Goal: Complete application form

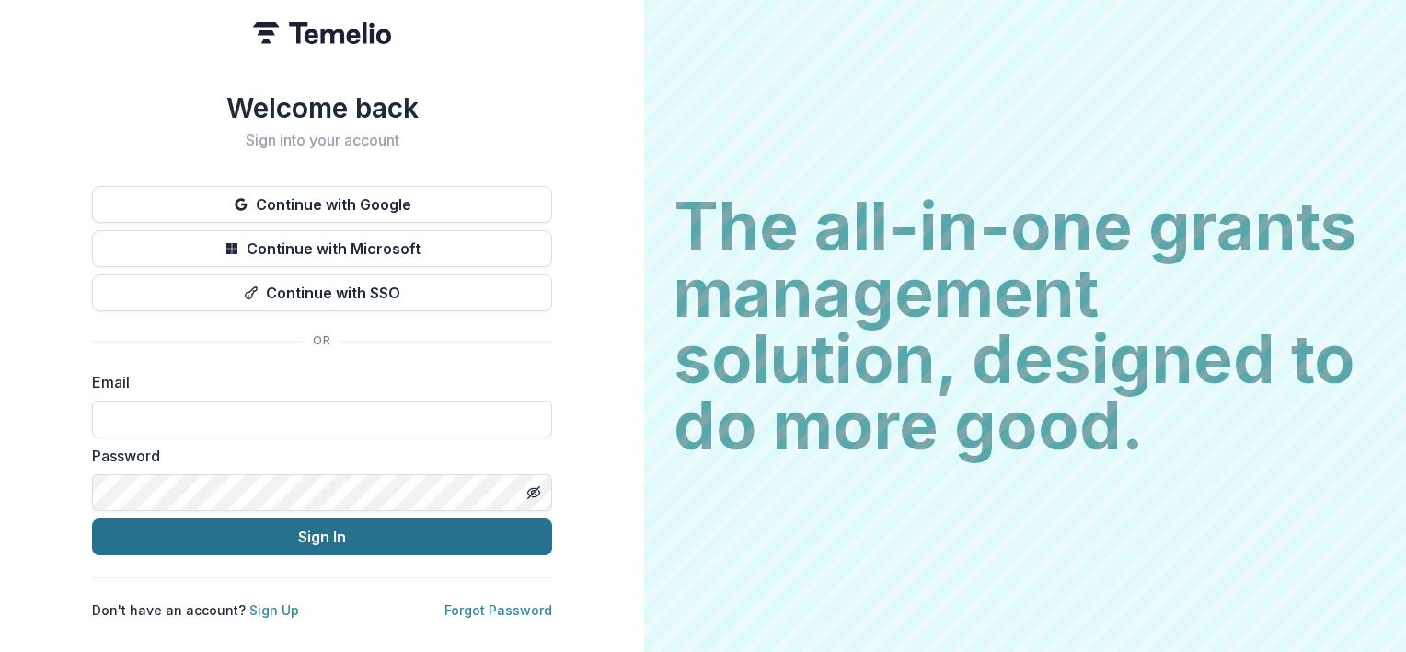
type input "**********"
click at [341, 530] on button "Sign In" at bounding box center [322, 536] width 460 height 37
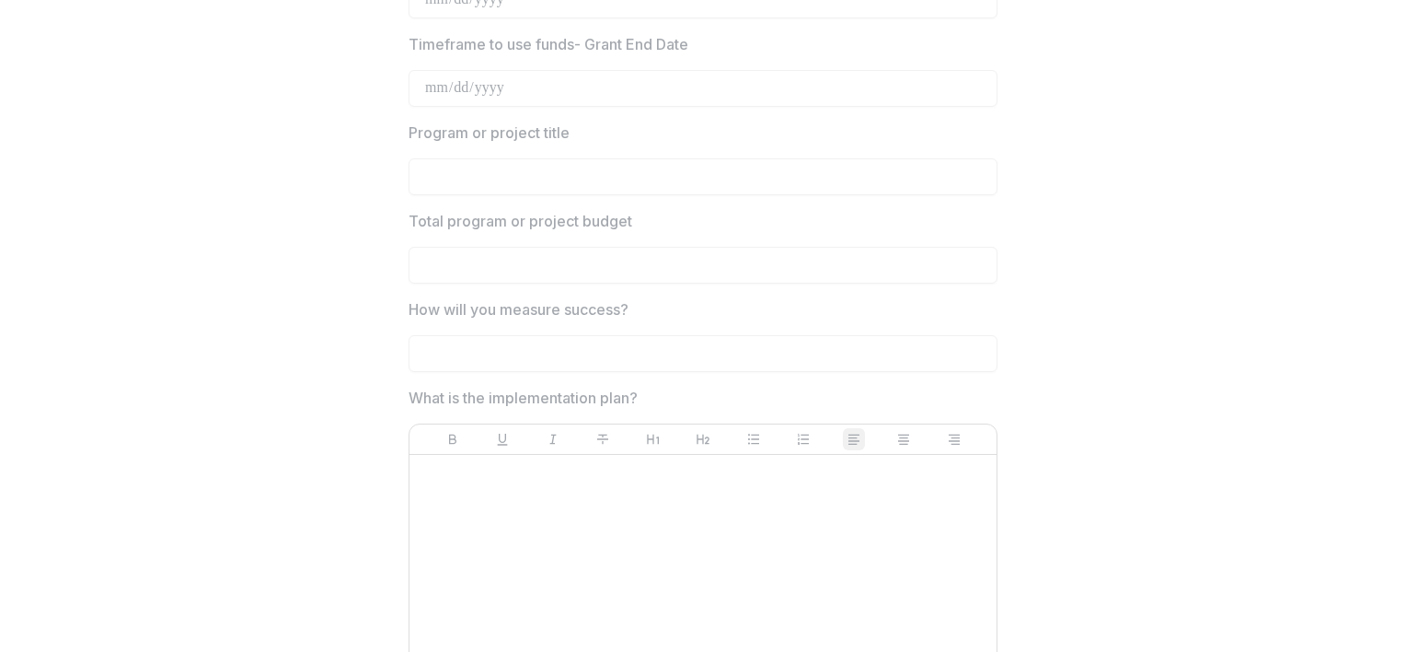
scroll to position [3915, 0]
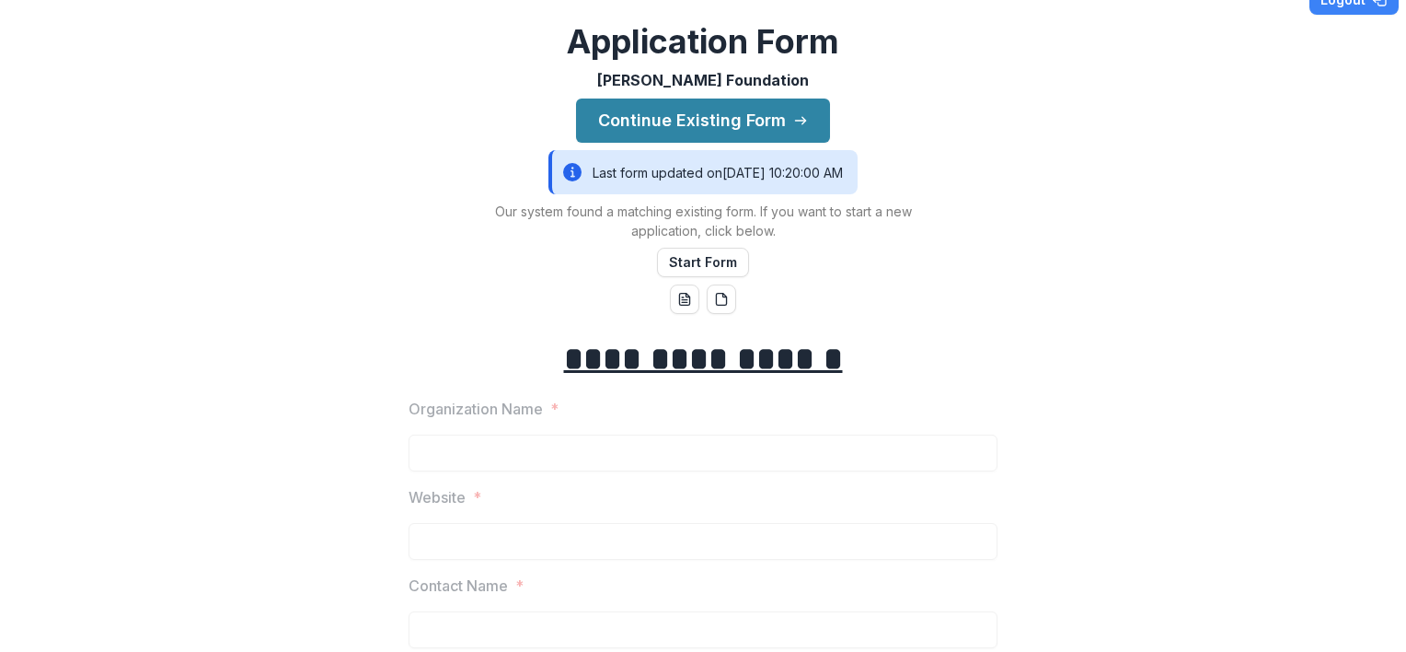
scroll to position [0, 0]
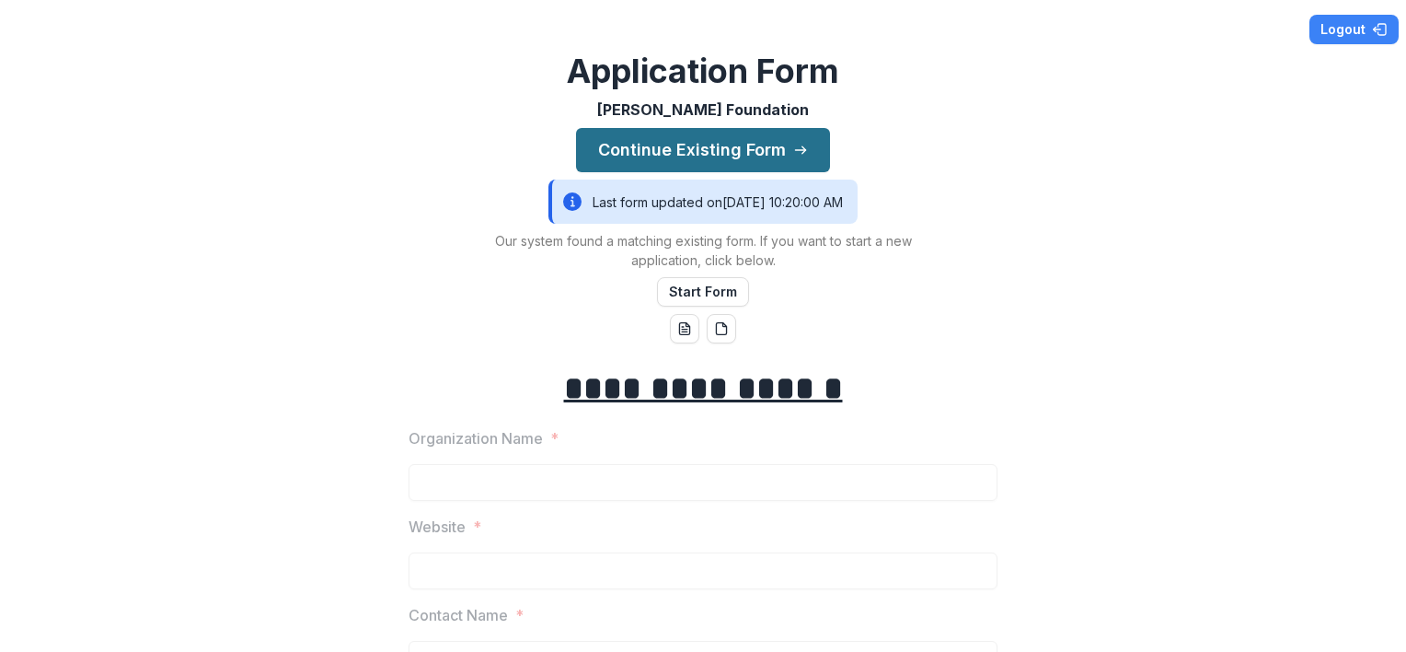
click at [714, 163] on button "Continue Existing Form" at bounding box center [703, 150] width 254 height 44
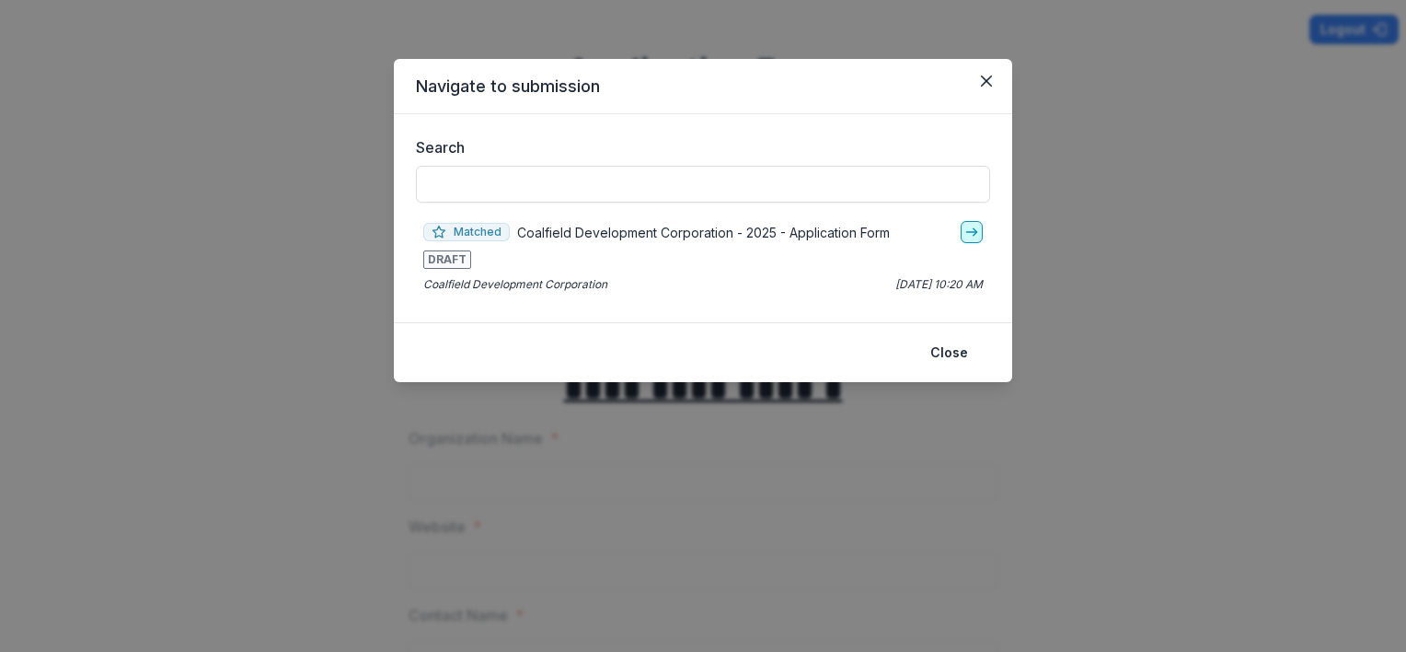
click at [976, 226] on icon "go-to" at bounding box center [971, 232] width 15 height 15
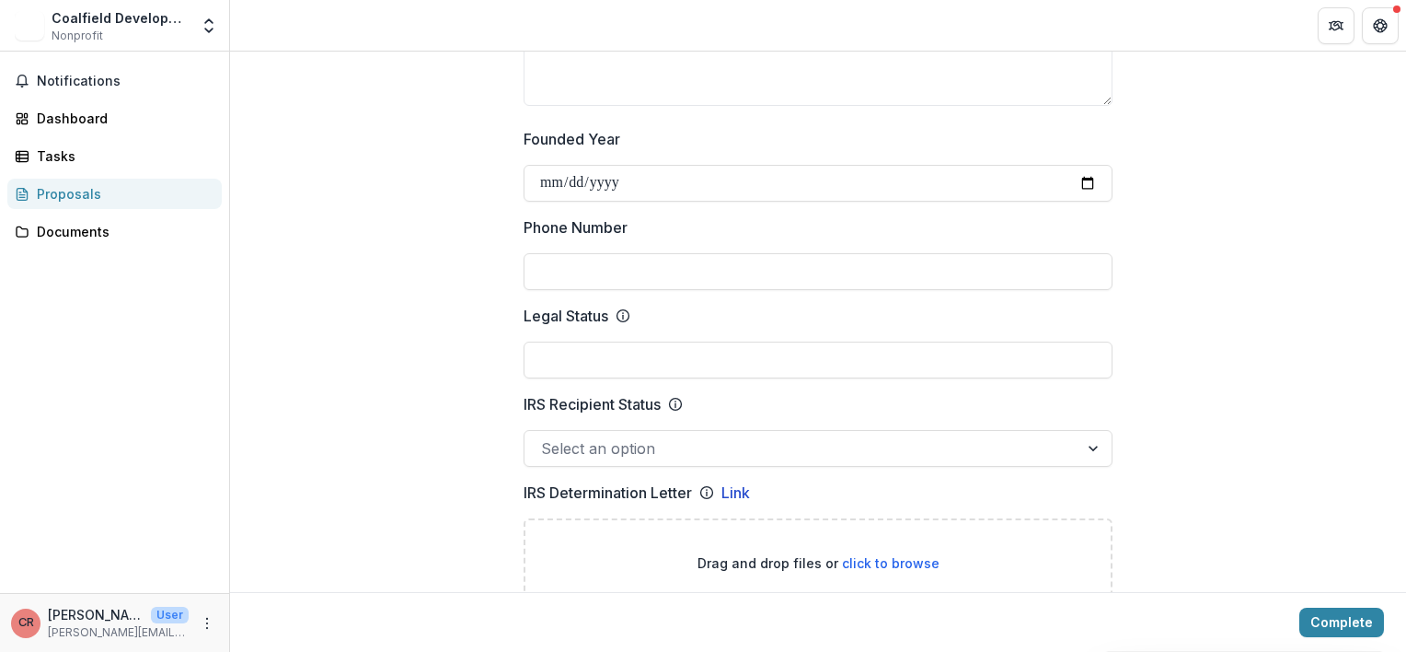
scroll to position [688, 0]
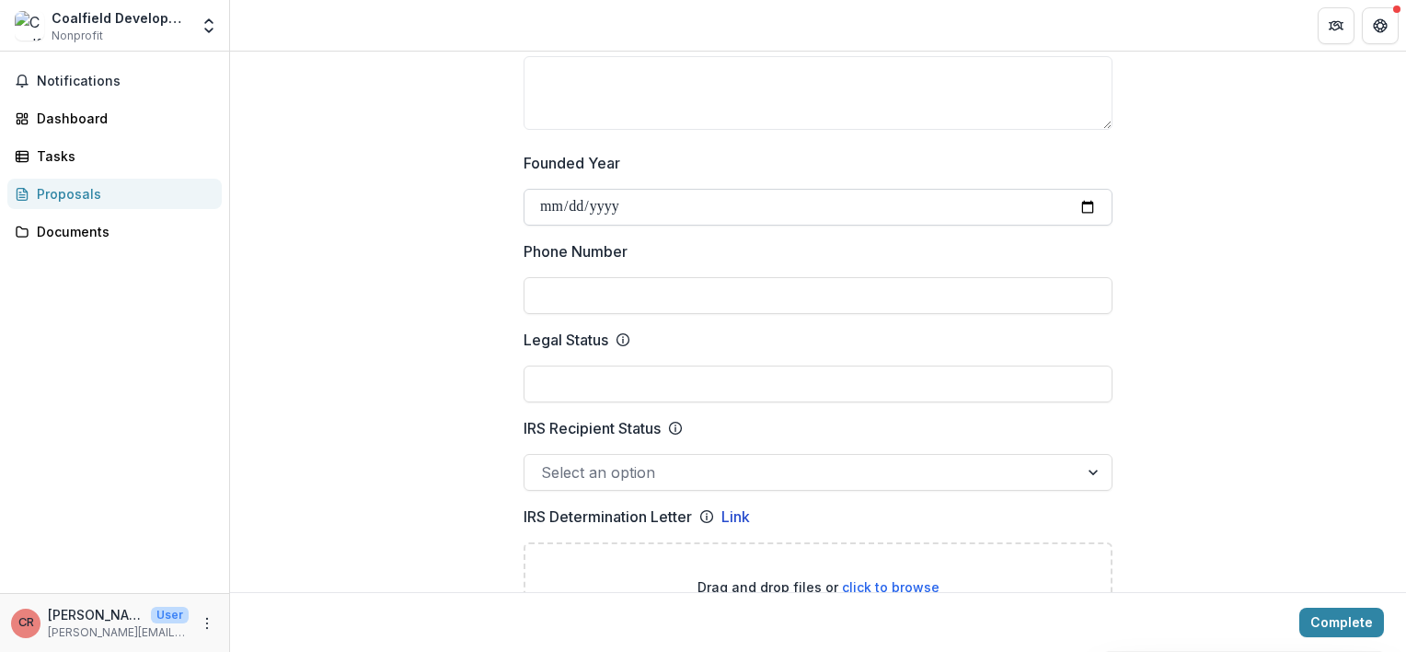
click at [625, 206] on input "Founded Year" at bounding box center [818, 207] width 589 height 37
click at [1076, 201] on input "Founded Year" at bounding box center [818, 207] width 589 height 37
type input "**********"
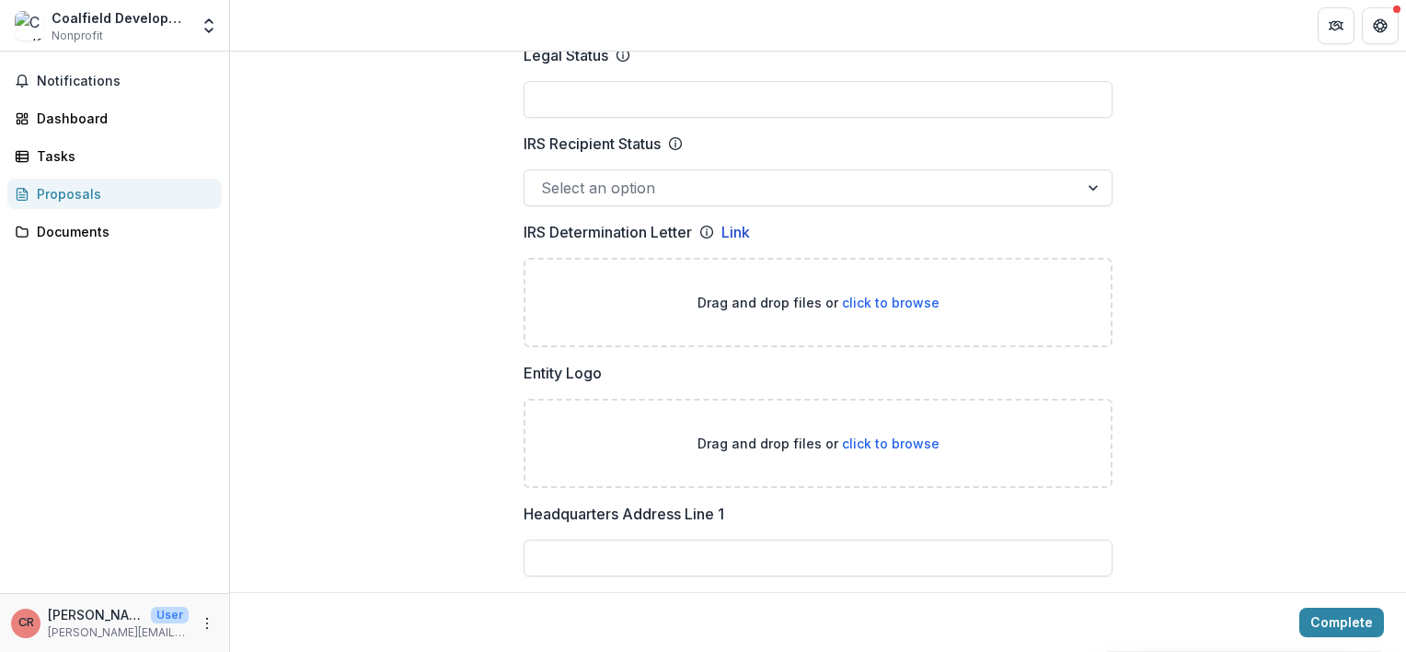
scroll to position [1027, 0]
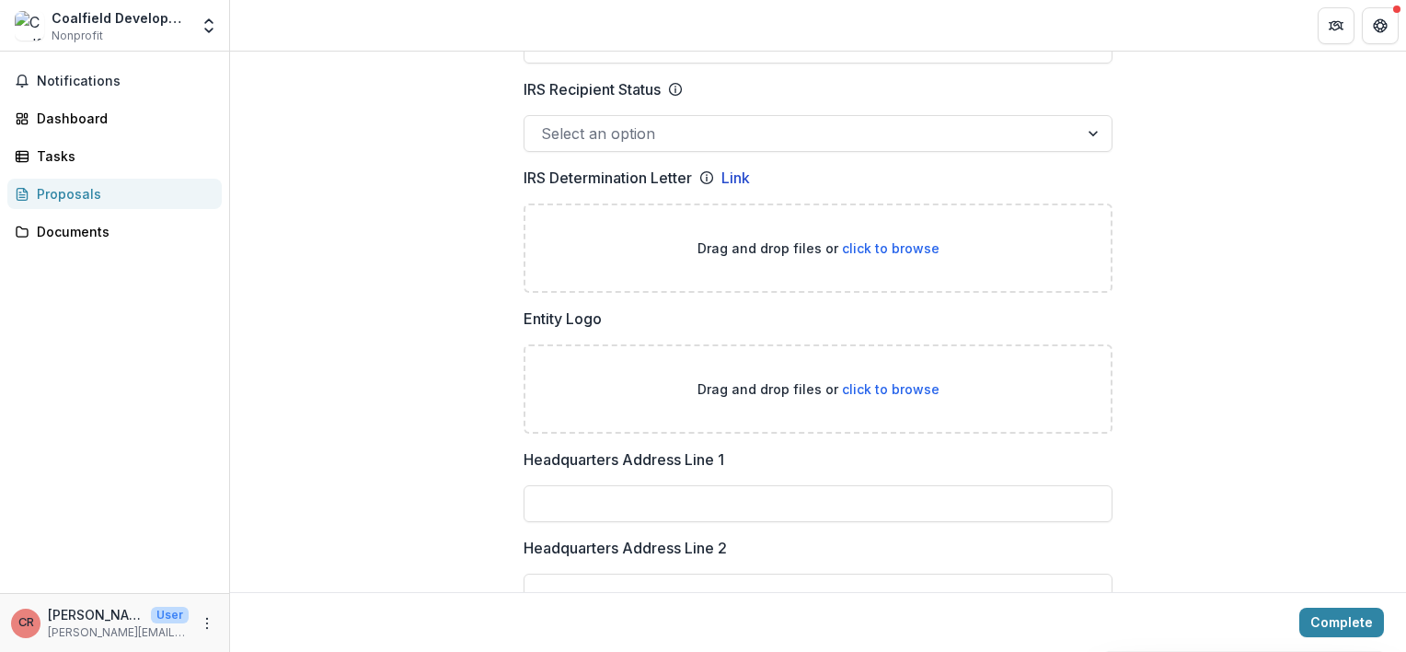
click at [729, 136] on div at bounding box center [801, 134] width 521 height 26
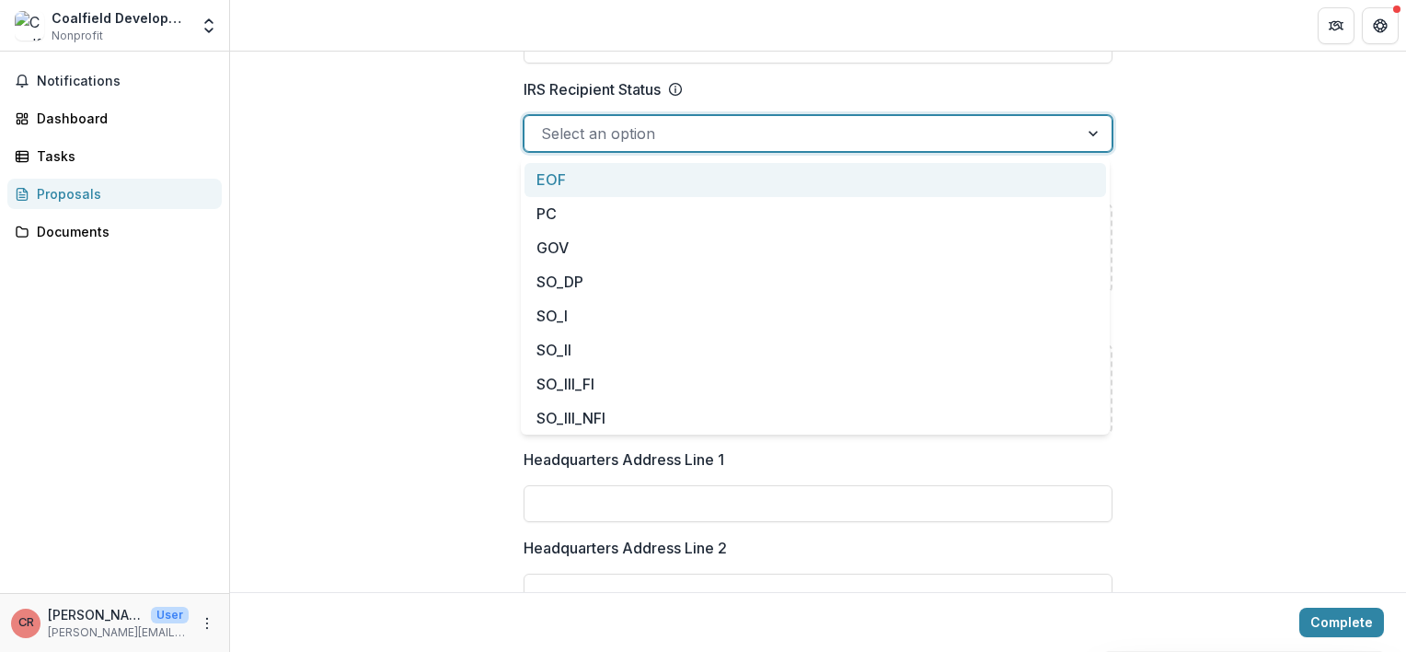
scroll to position [89, 0]
click at [717, 184] on div "PC" at bounding box center [816, 188] width 582 height 34
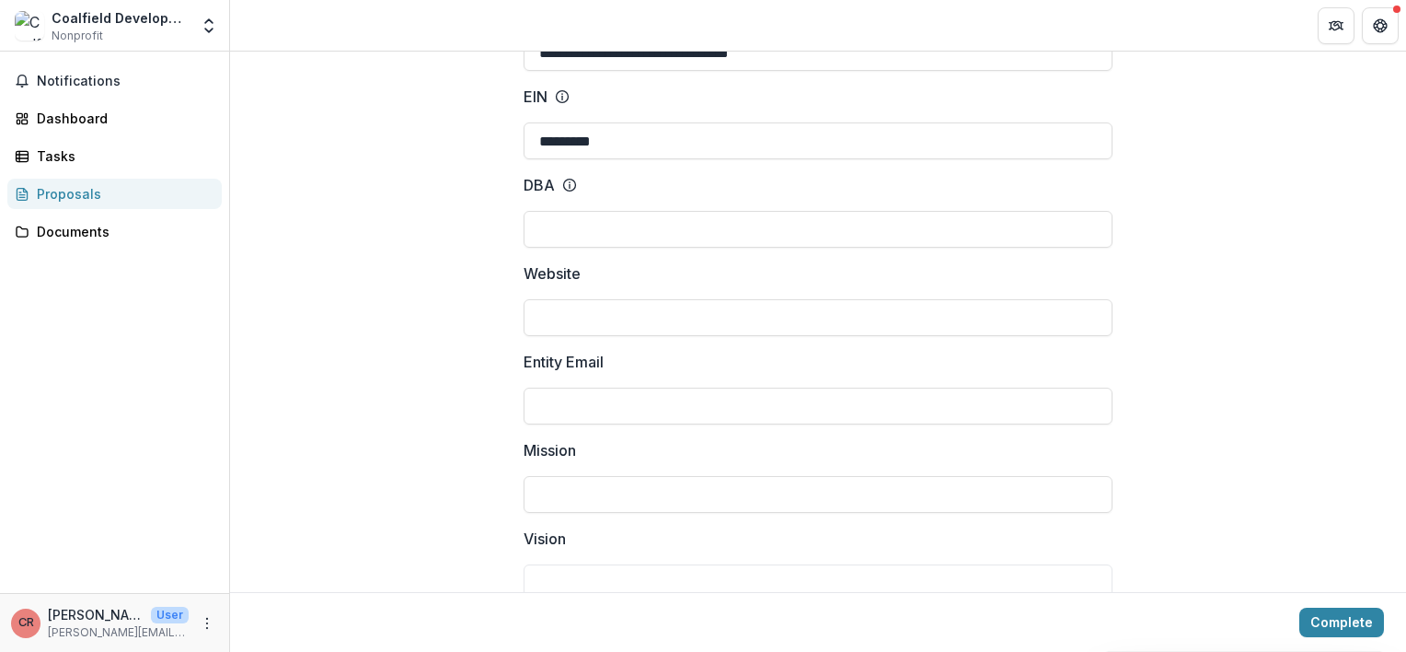
scroll to position [261, 0]
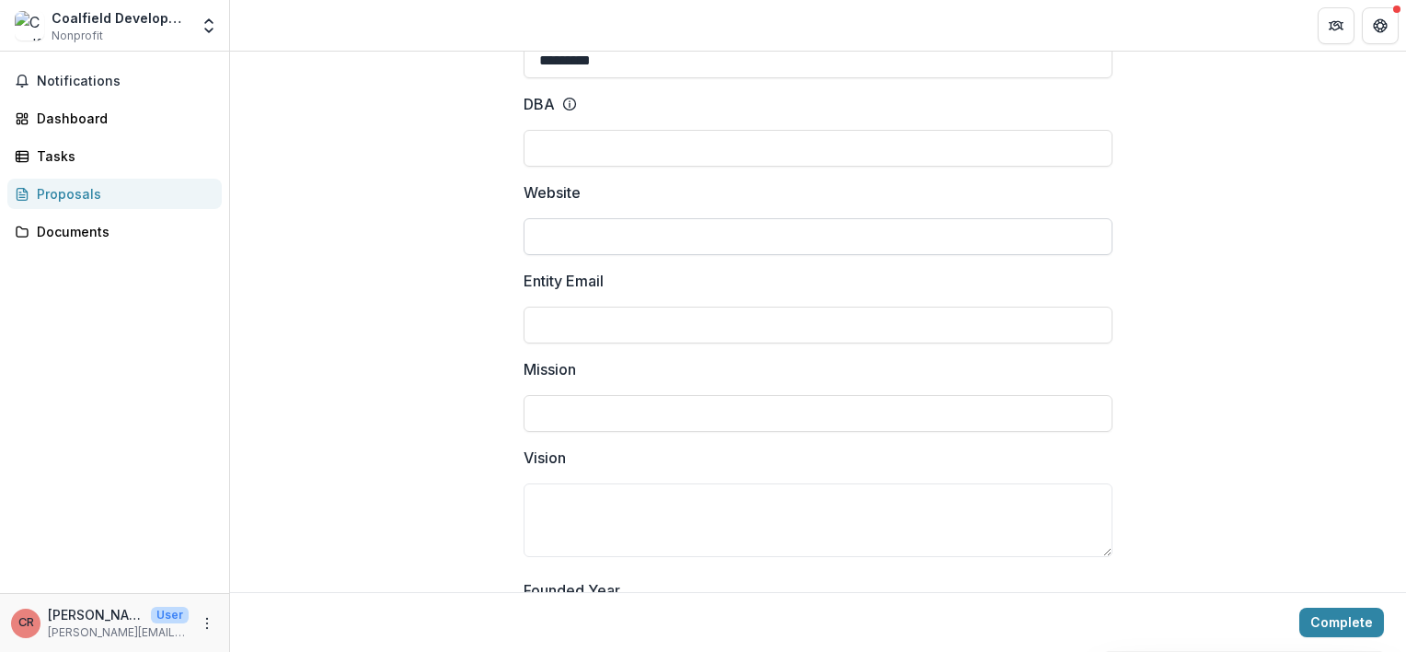
click at [578, 226] on input "Website" at bounding box center [818, 236] width 589 height 37
type input "**********"
click at [630, 325] on input "Entity Email" at bounding box center [818, 324] width 589 height 37
type input "*"
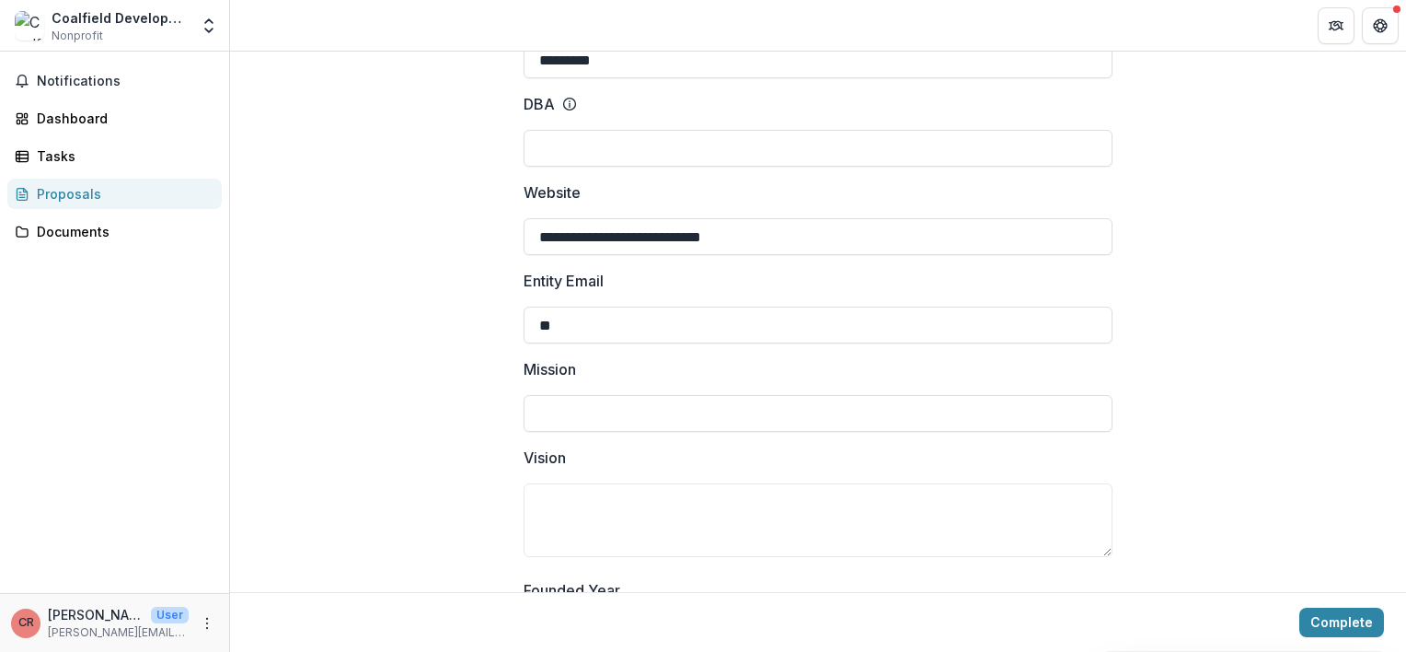
type input "*"
type input "**********"
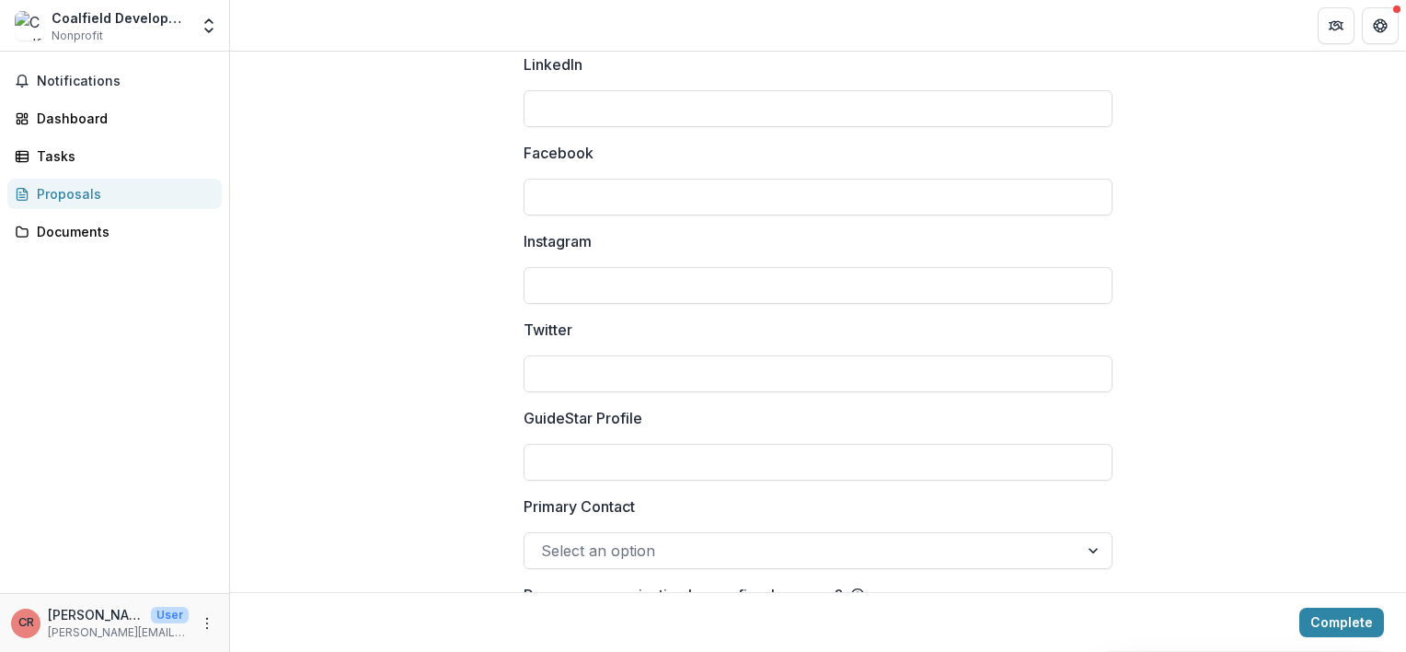
scroll to position [2574, 0]
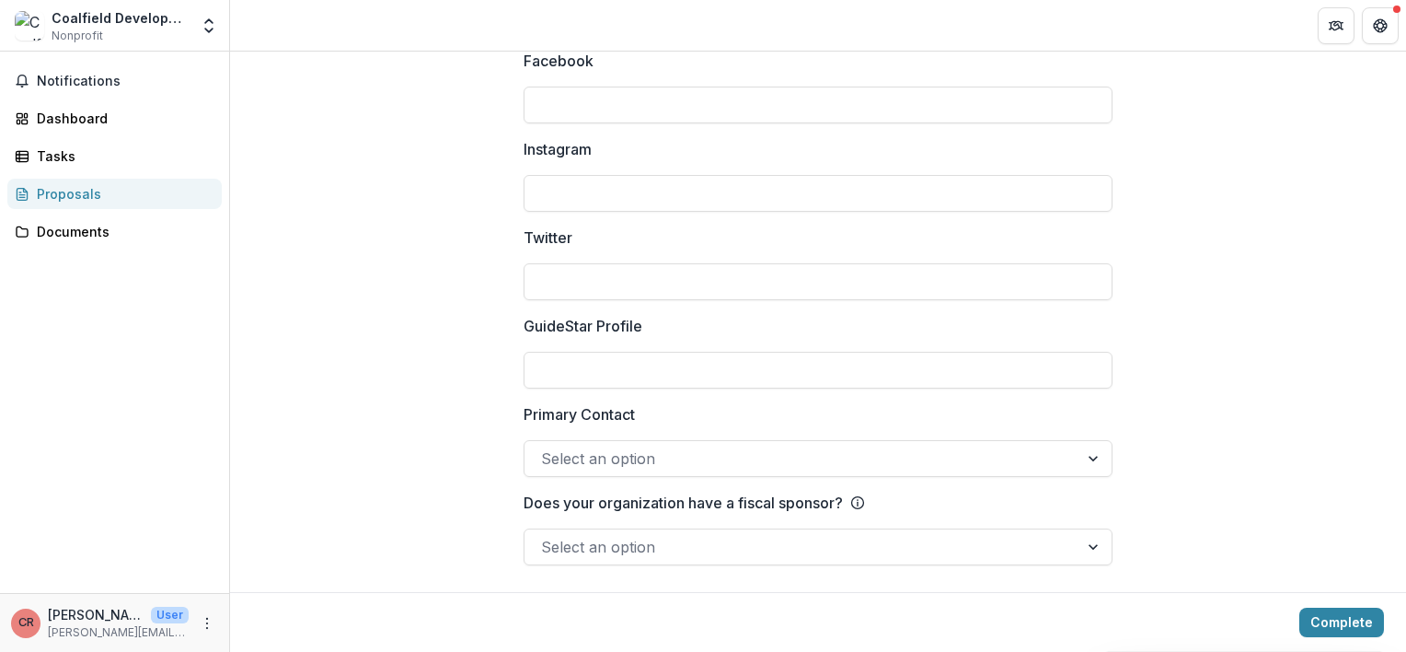
click at [783, 538] on div at bounding box center [801, 547] width 521 height 26
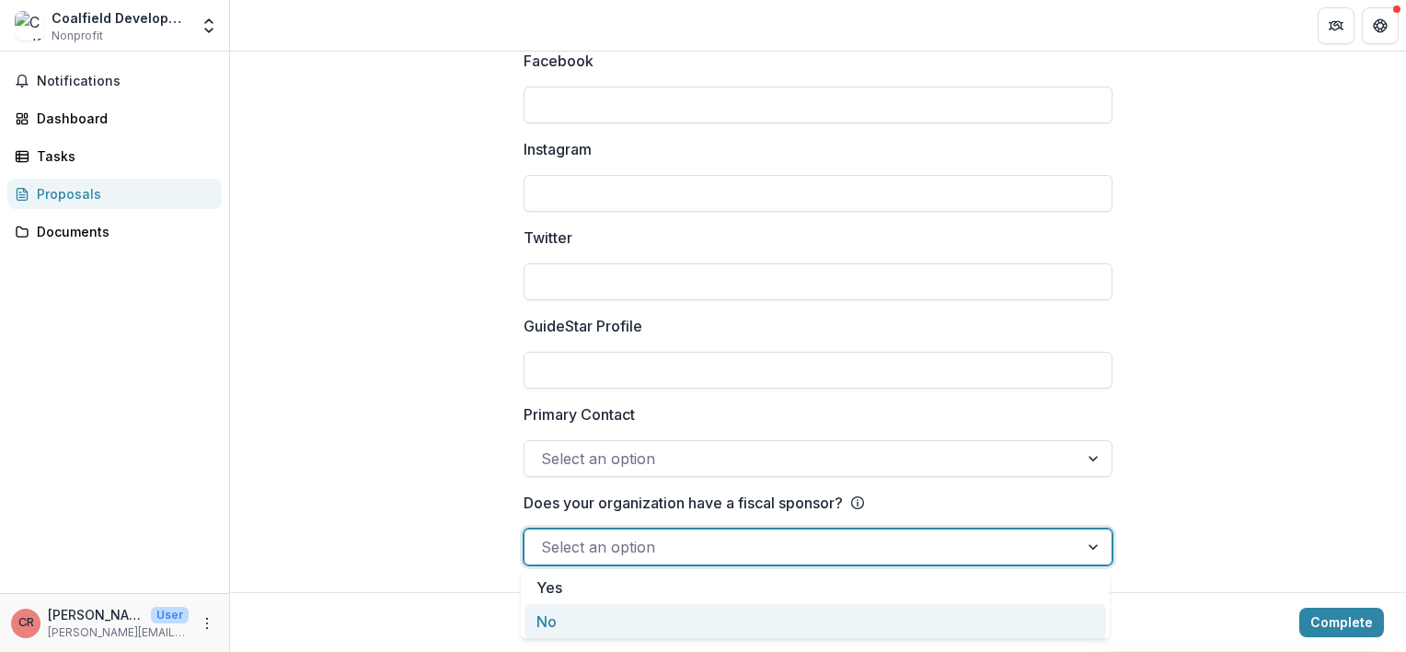
click at [752, 604] on div "No" at bounding box center [816, 621] width 582 height 34
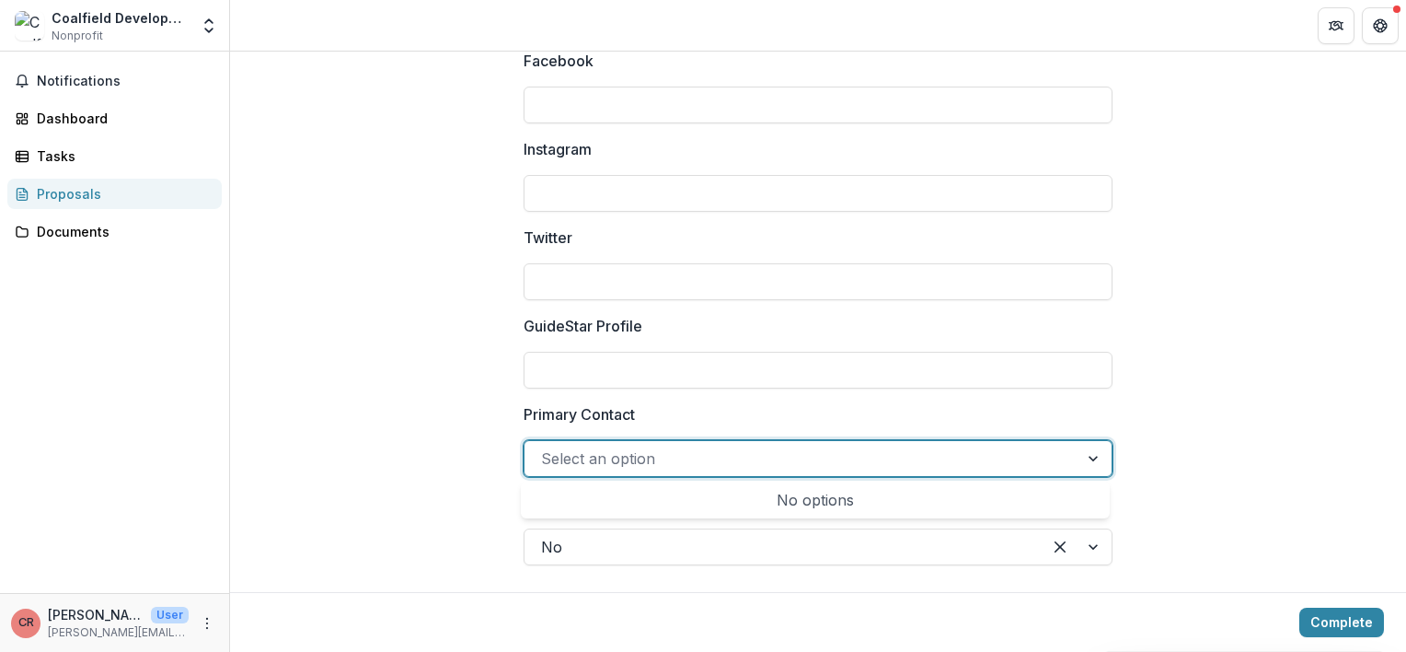
click at [782, 468] on div at bounding box center [801, 458] width 521 height 26
click at [793, 497] on div "No options" at bounding box center [816, 499] width 582 height 37
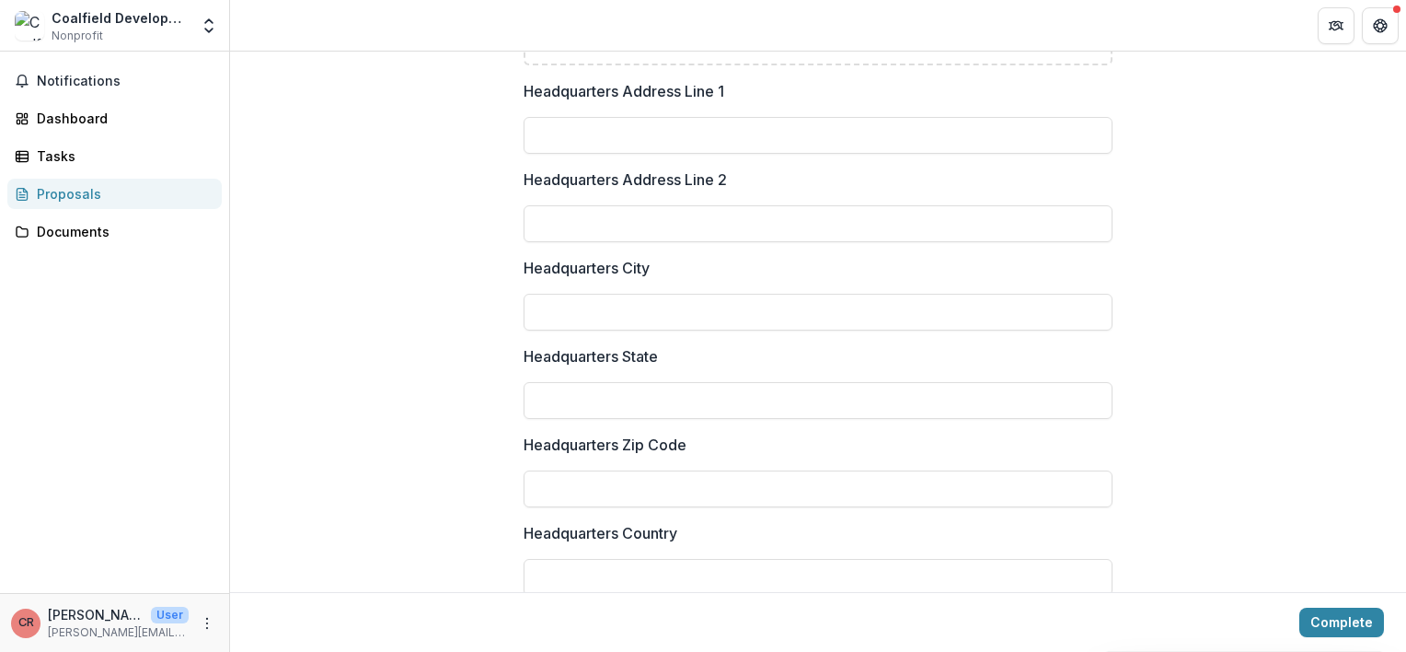
scroll to position [1402, 0]
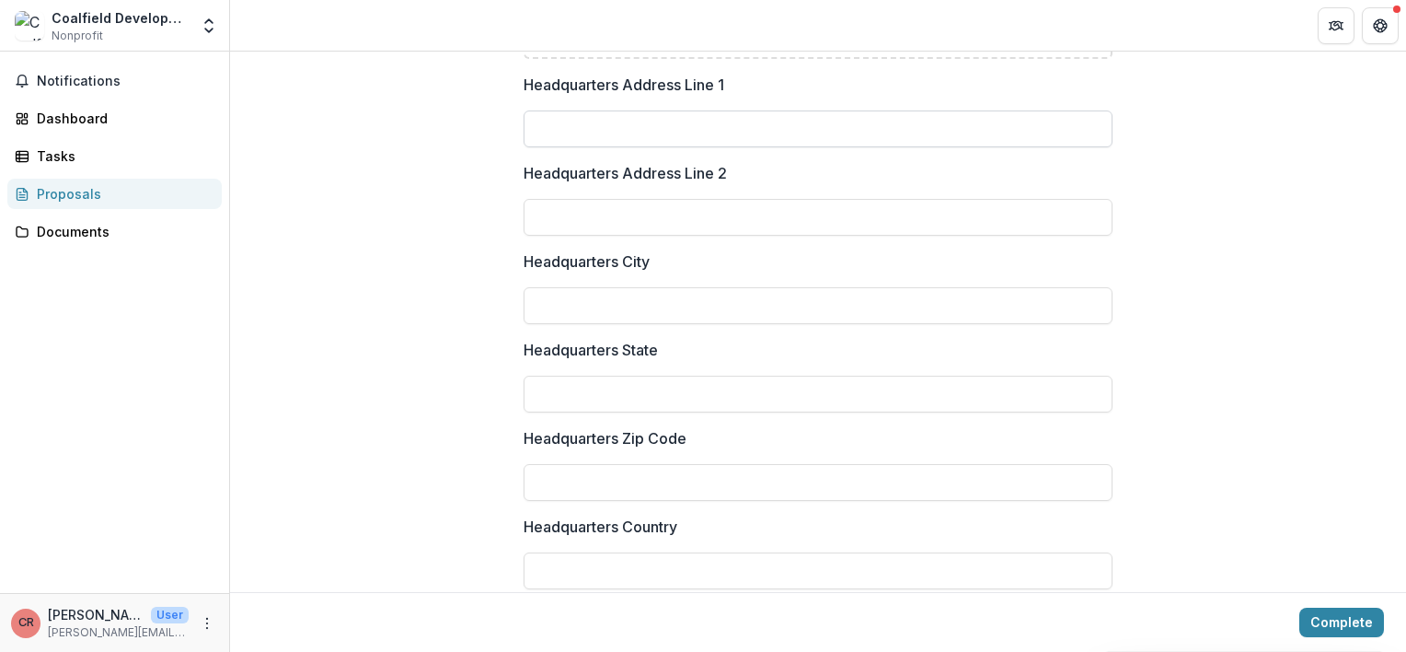
click at [584, 118] on input "Headquarters Address Line 1" at bounding box center [818, 128] width 589 height 37
type input "*"
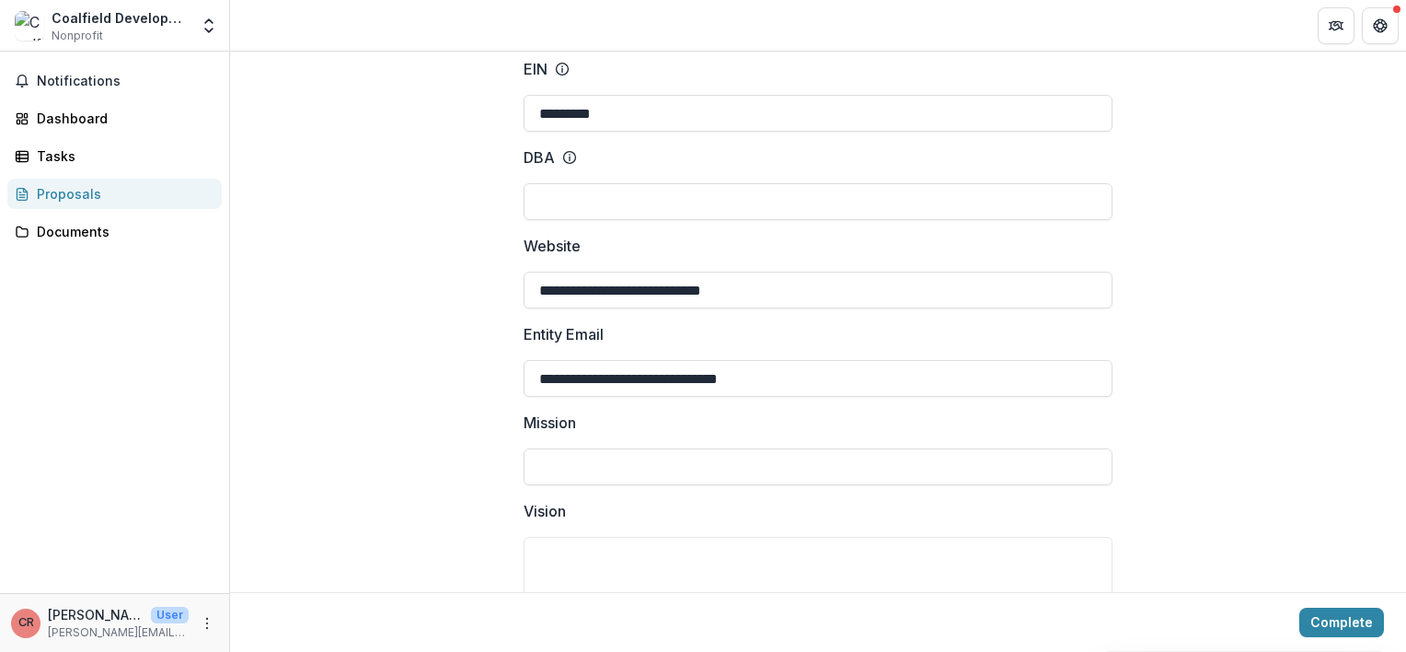
scroll to position [0, 0]
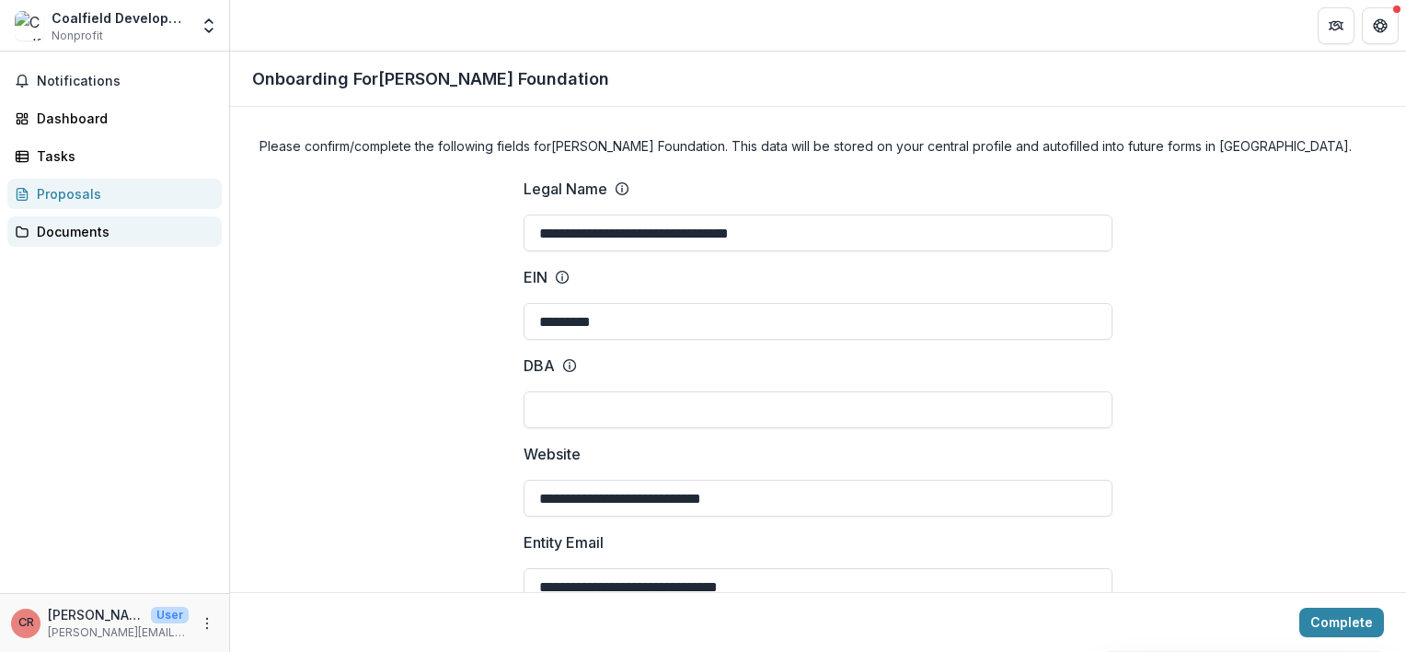
click at [82, 222] on div "Documents" at bounding box center [122, 231] width 170 height 19
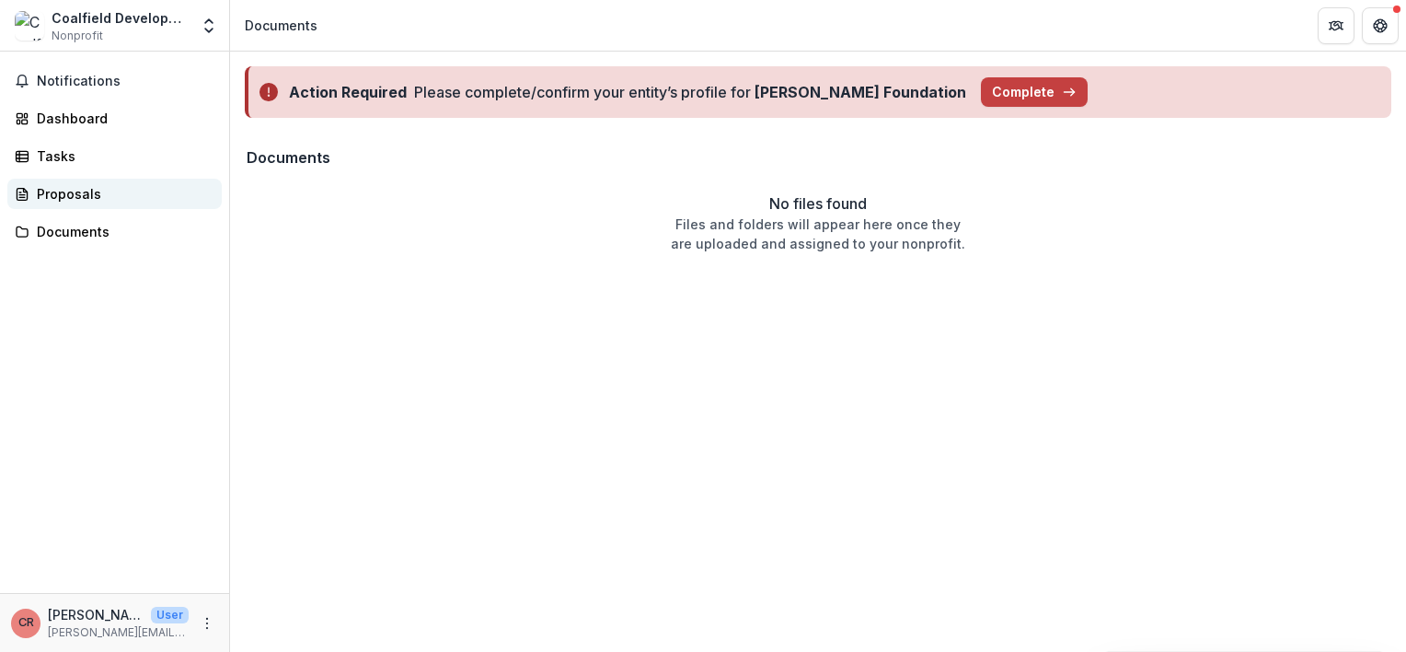
click at [96, 190] on div "Proposals" at bounding box center [122, 193] width 170 height 19
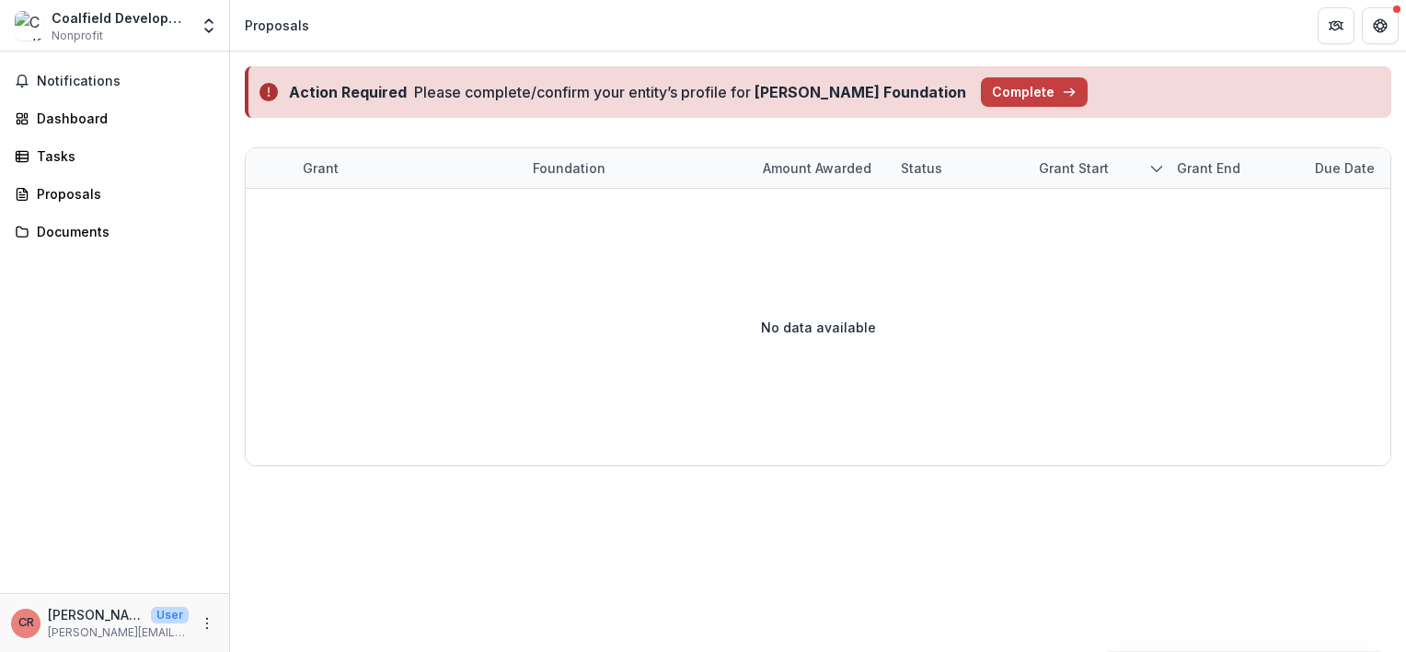
click at [131, 15] on div "Coalfield Development Corporation" at bounding box center [120, 17] width 137 height 19
click at [169, 40] on div "Coalfield Development Corporation Nonprofit" at bounding box center [120, 26] width 137 height 36
click at [987, 97] on button "Complete" at bounding box center [1034, 91] width 107 height 29
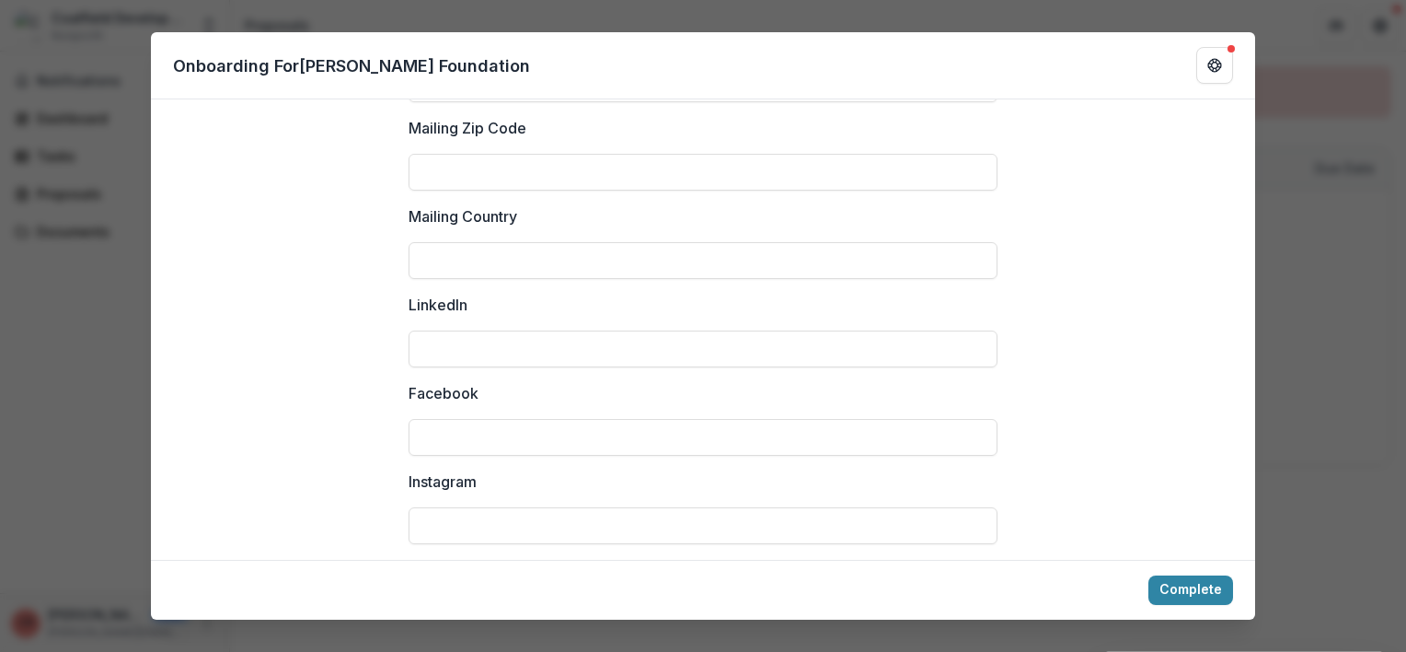
scroll to position [2600, 0]
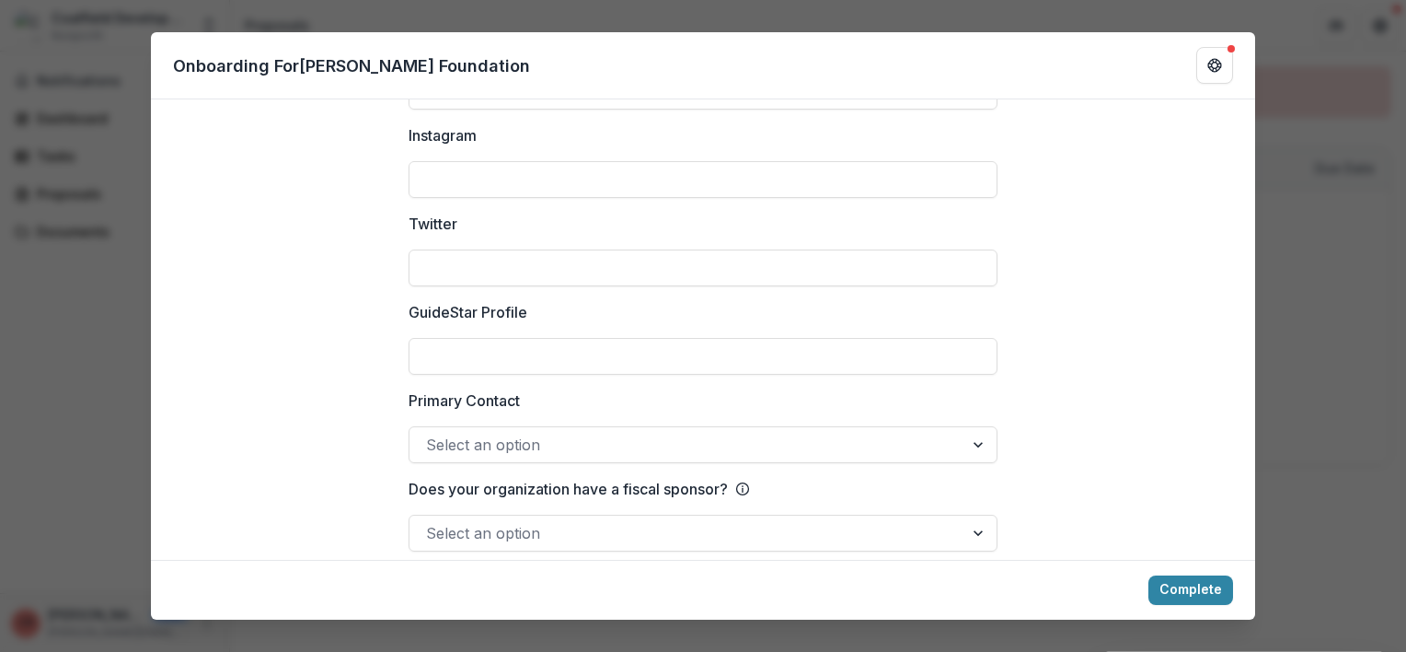
click at [1307, 156] on div "**********" at bounding box center [703, 326] width 1406 height 652
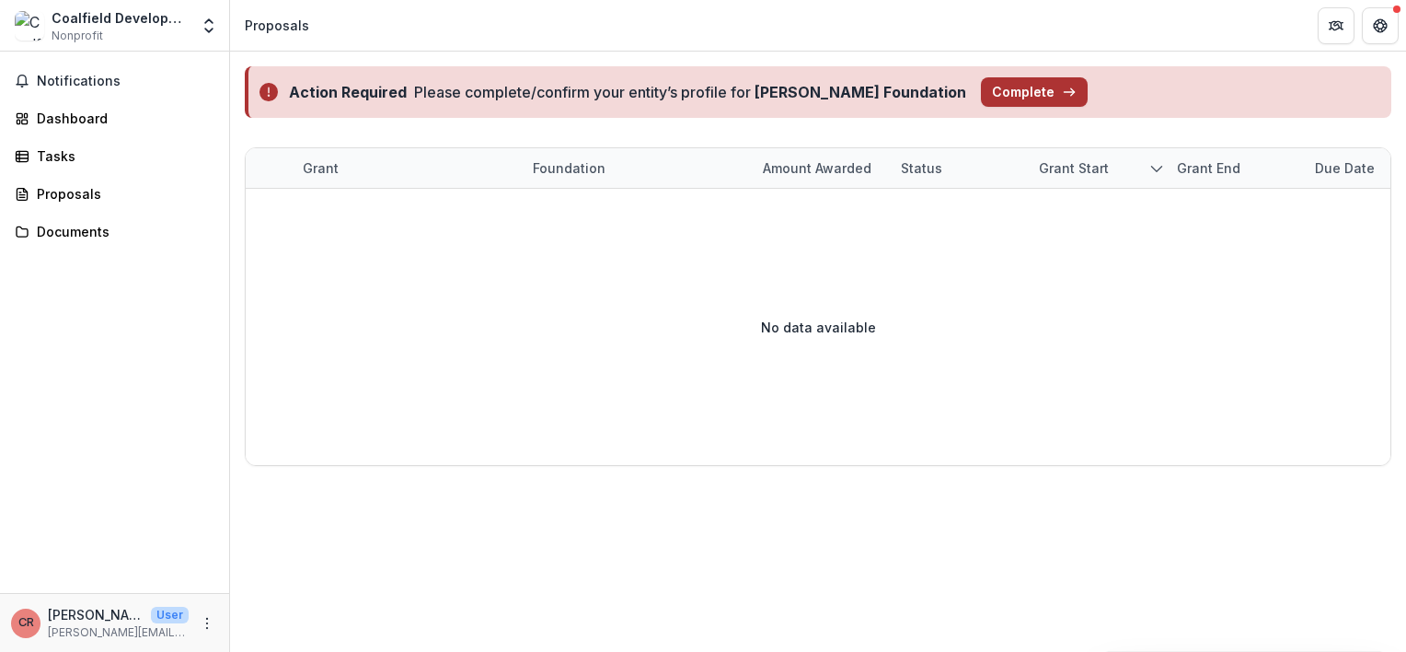
click at [987, 96] on button "Complete" at bounding box center [1034, 91] width 107 height 29
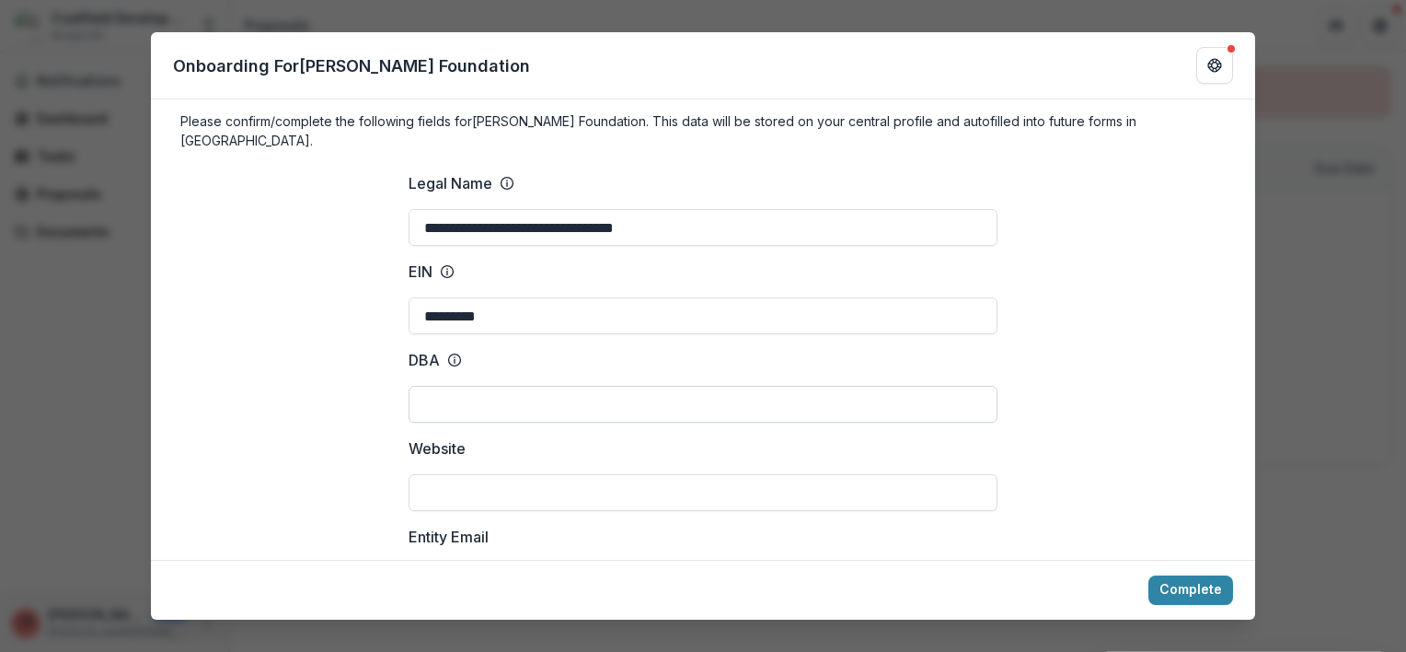
scroll to position [0, 0]
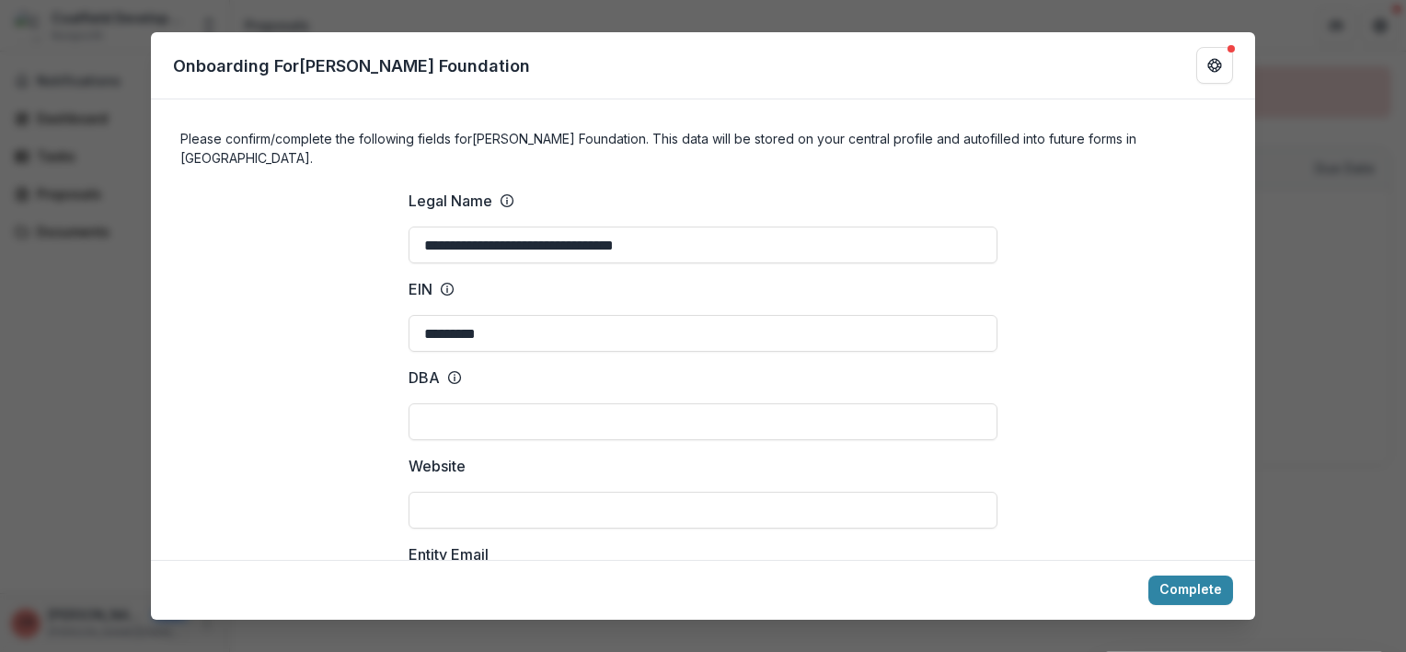
click at [1374, 258] on div "**********" at bounding box center [703, 326] width 1406 height 652
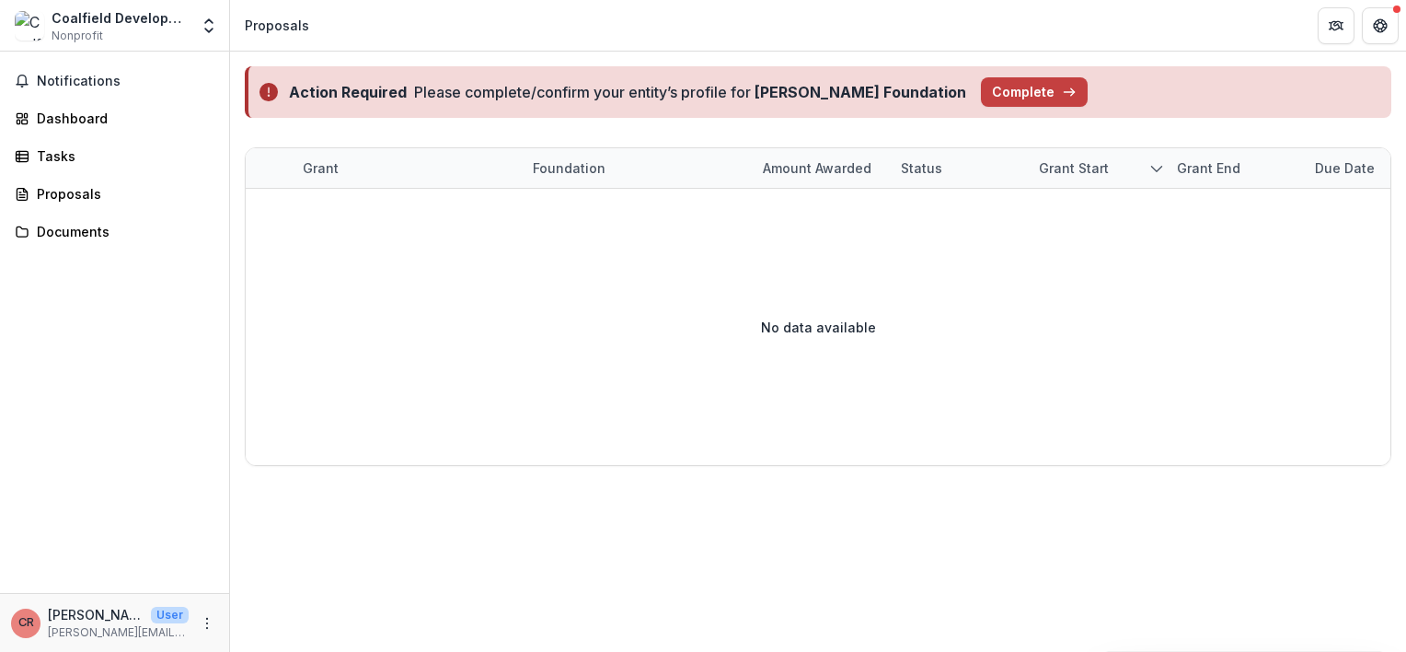
click at [86, 605] on p "[PERSON_NAME]" at bounding box center [96, 614] width 96 height 19
click at [155, 38] on div "Coalfield Development Corporation Nonprofit" at bounding box center [120, 26] width 137 height 36
click at [206, 31] on icon "Open entity switcher" at bounding box center [209, 26] width 18 height 18
